Goal: Find contact information: Find contact information

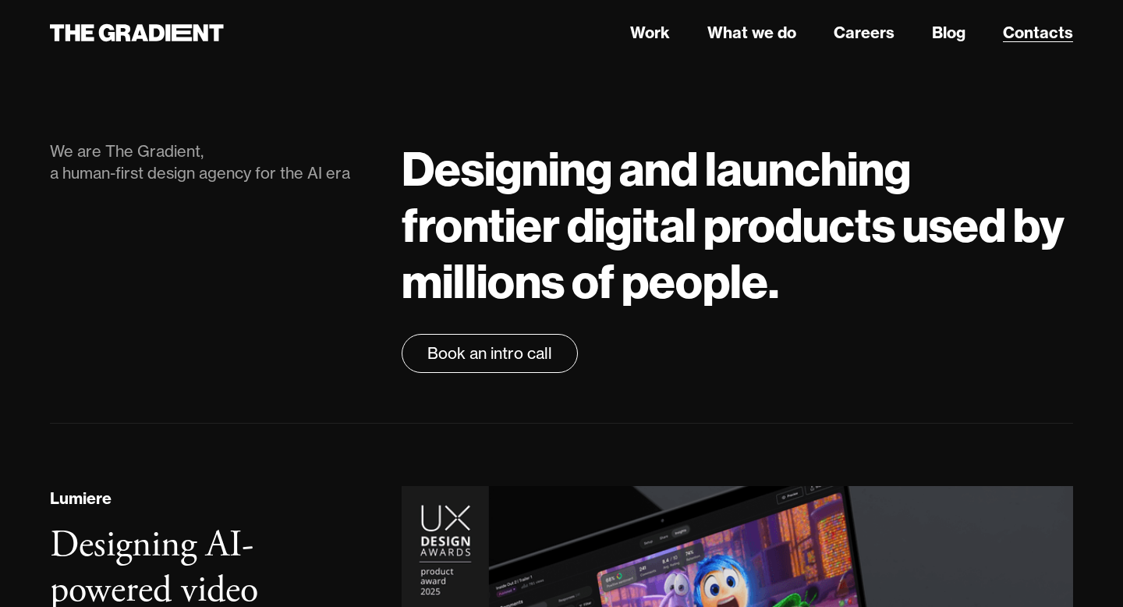
click at [1032, 36] on link "Contacts" at bounding box center [1038, 32] width 70 height 23
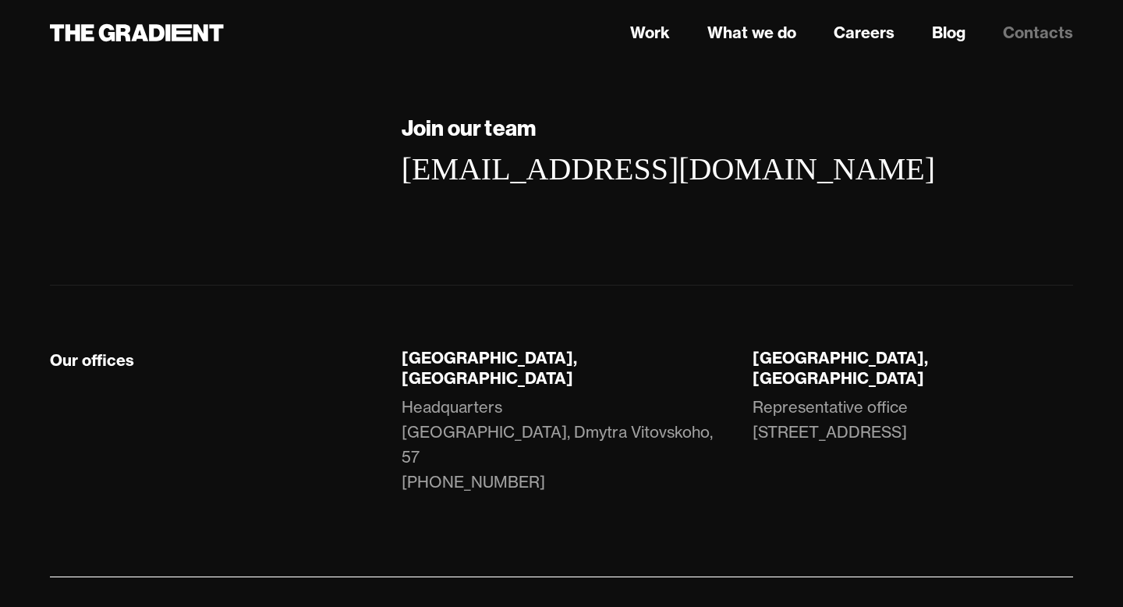
click at [779, 371] on div "[GEOGRAPHIC_DATA], [GEOGRAPHIC_DATA] Representative office [STREET_ADDRESS]" at bounding box center [913, 437] width 352 height 178
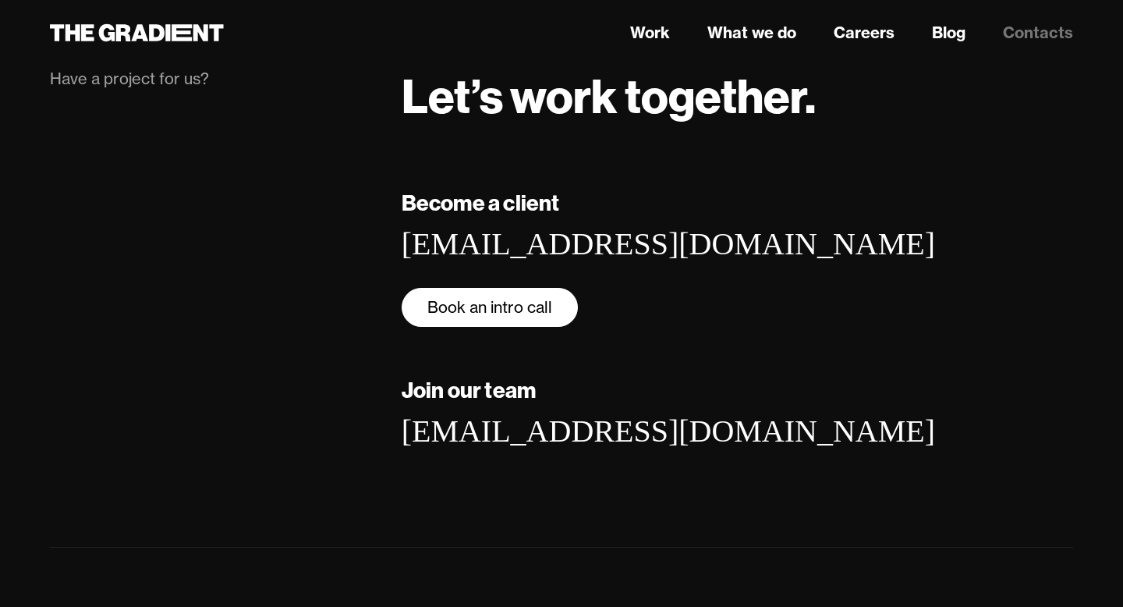
scroll to position [71, 0]
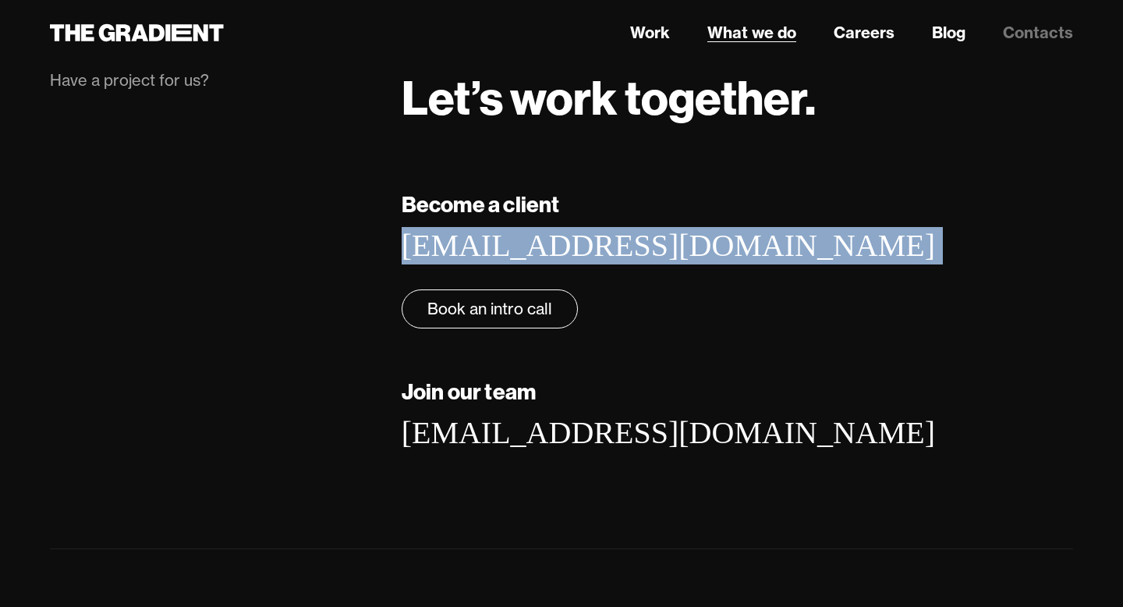
click at [788, 34] on link "What we do" at bounding box center [752, 32] width 89 height 23
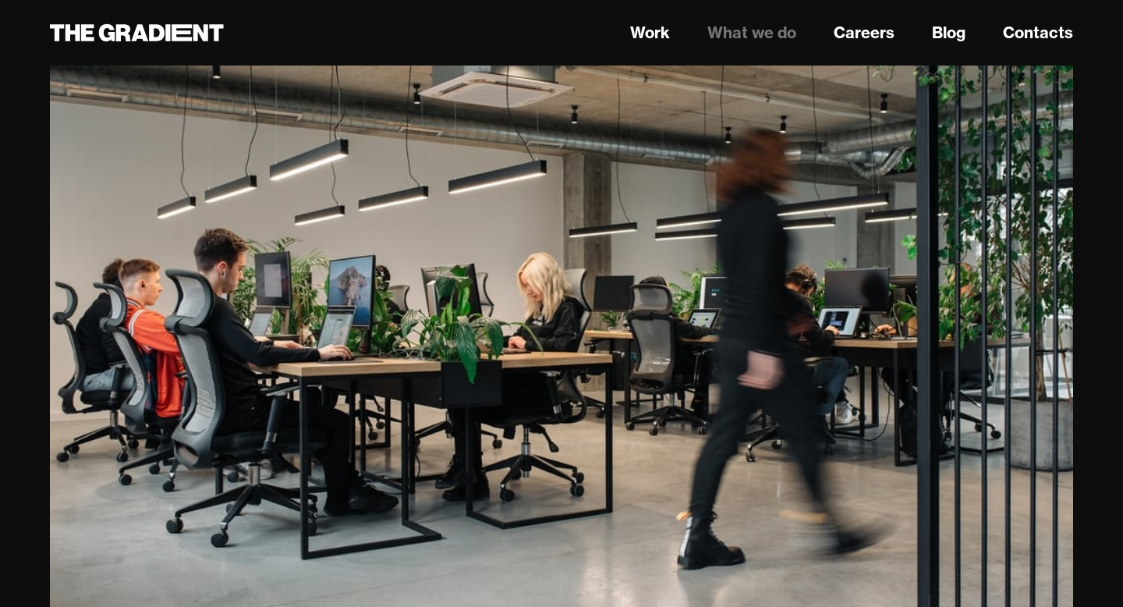
scroll to position [370, 0]
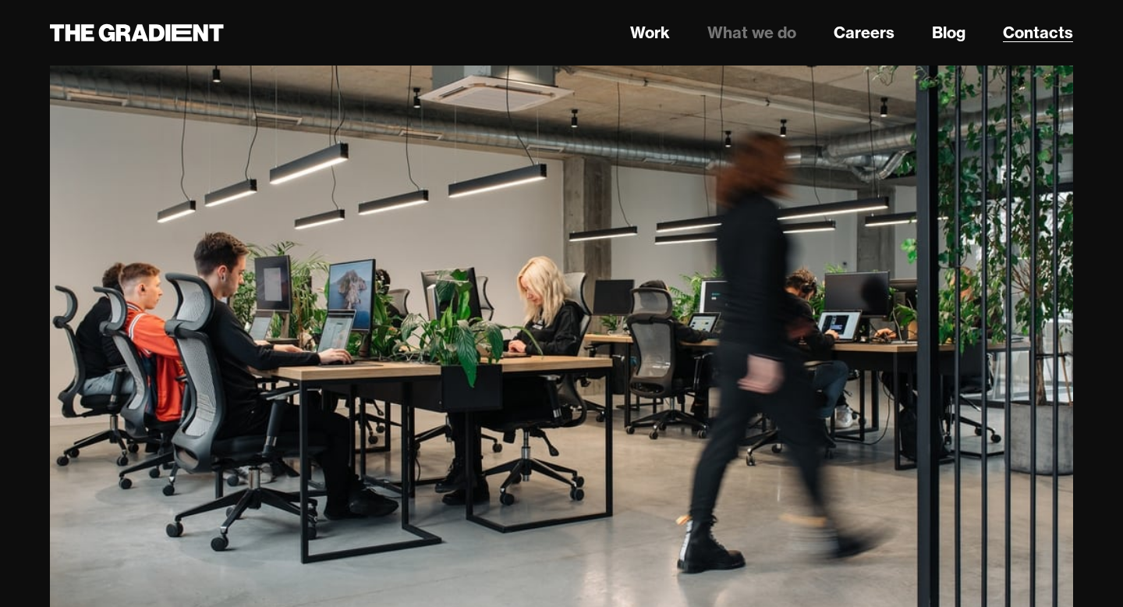
click at [1008, 37] on link "Contacts" at bounding box center [1038, 32] width 70 height 23
